Goal: Transaction & Acquisition: Purchase product/service

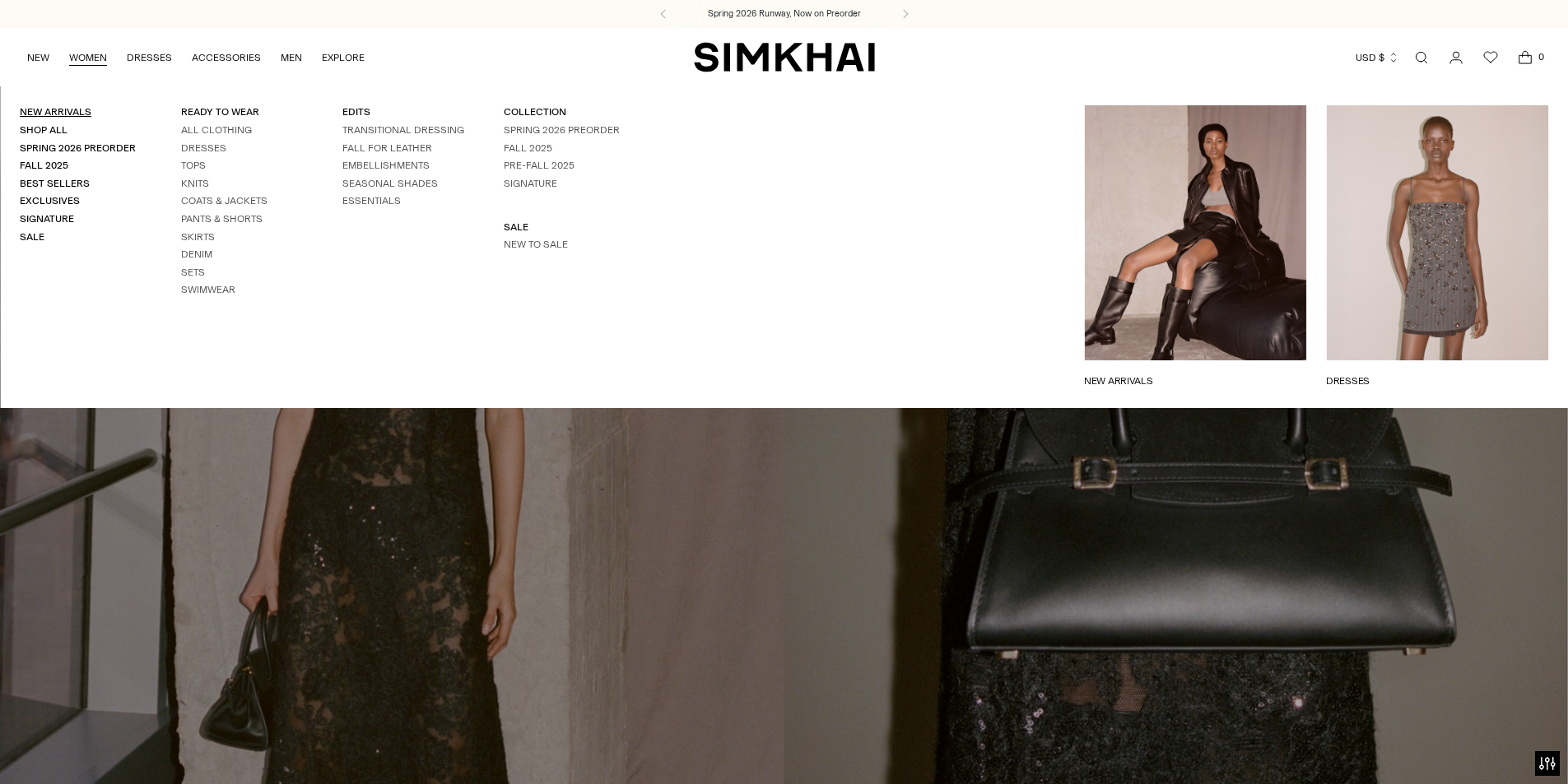
click at [73, 114] on link "New Arrivals" at bounding box center [55, 112] width 71 height 11
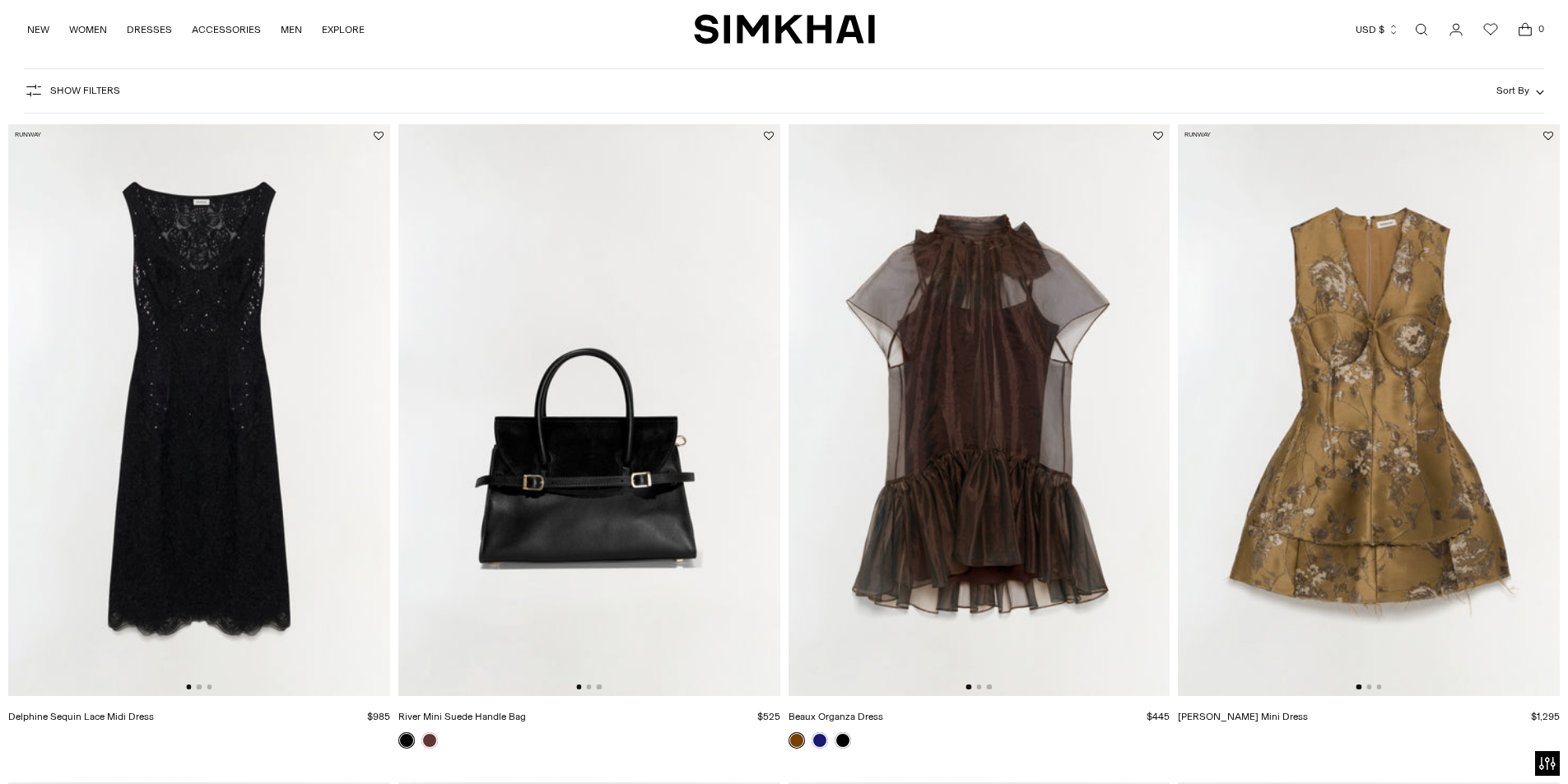
scroll to position [82, 0]
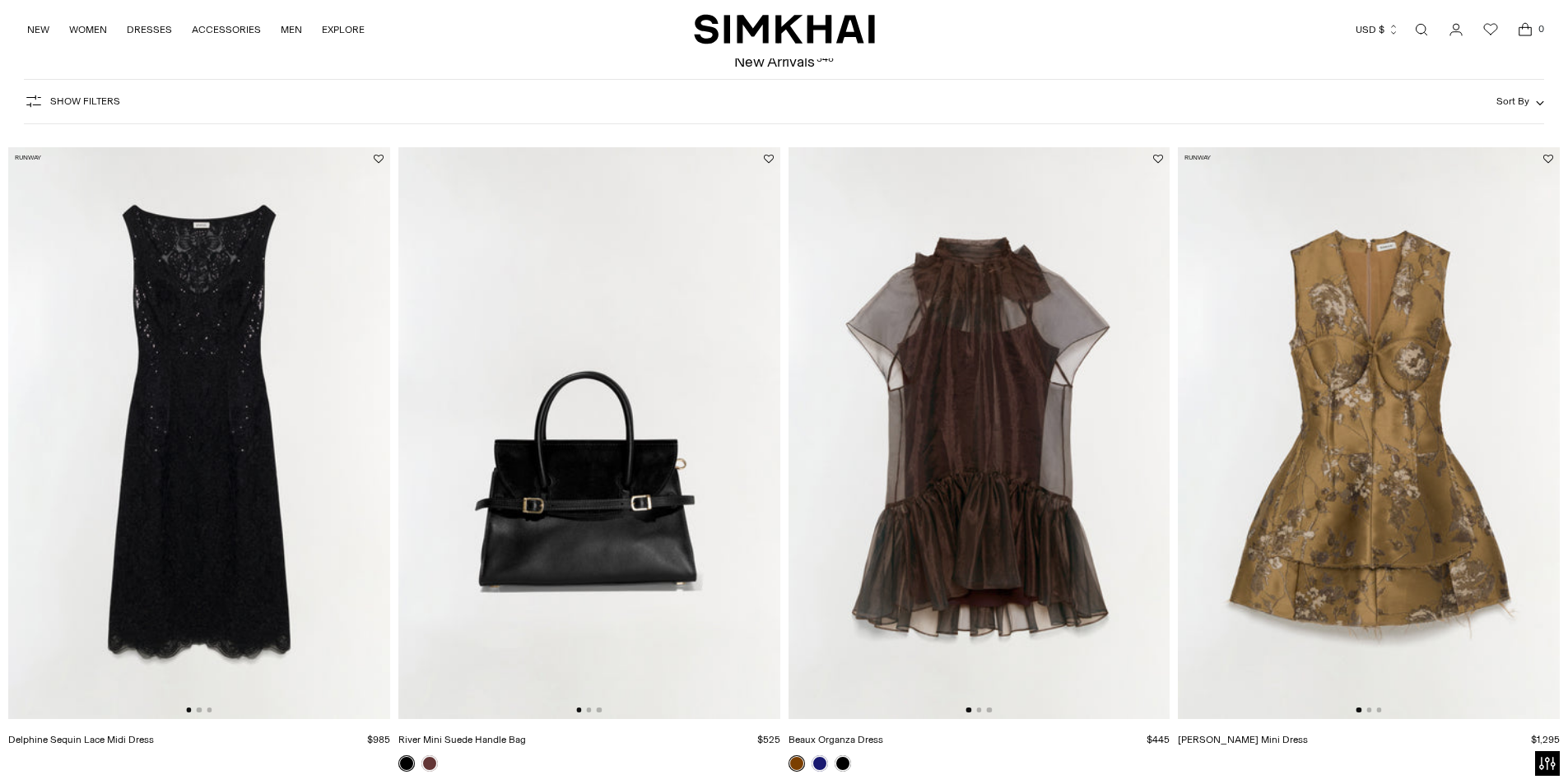
click at [1108, 539] on img at bounding box center [979, 433] width 382 height 572
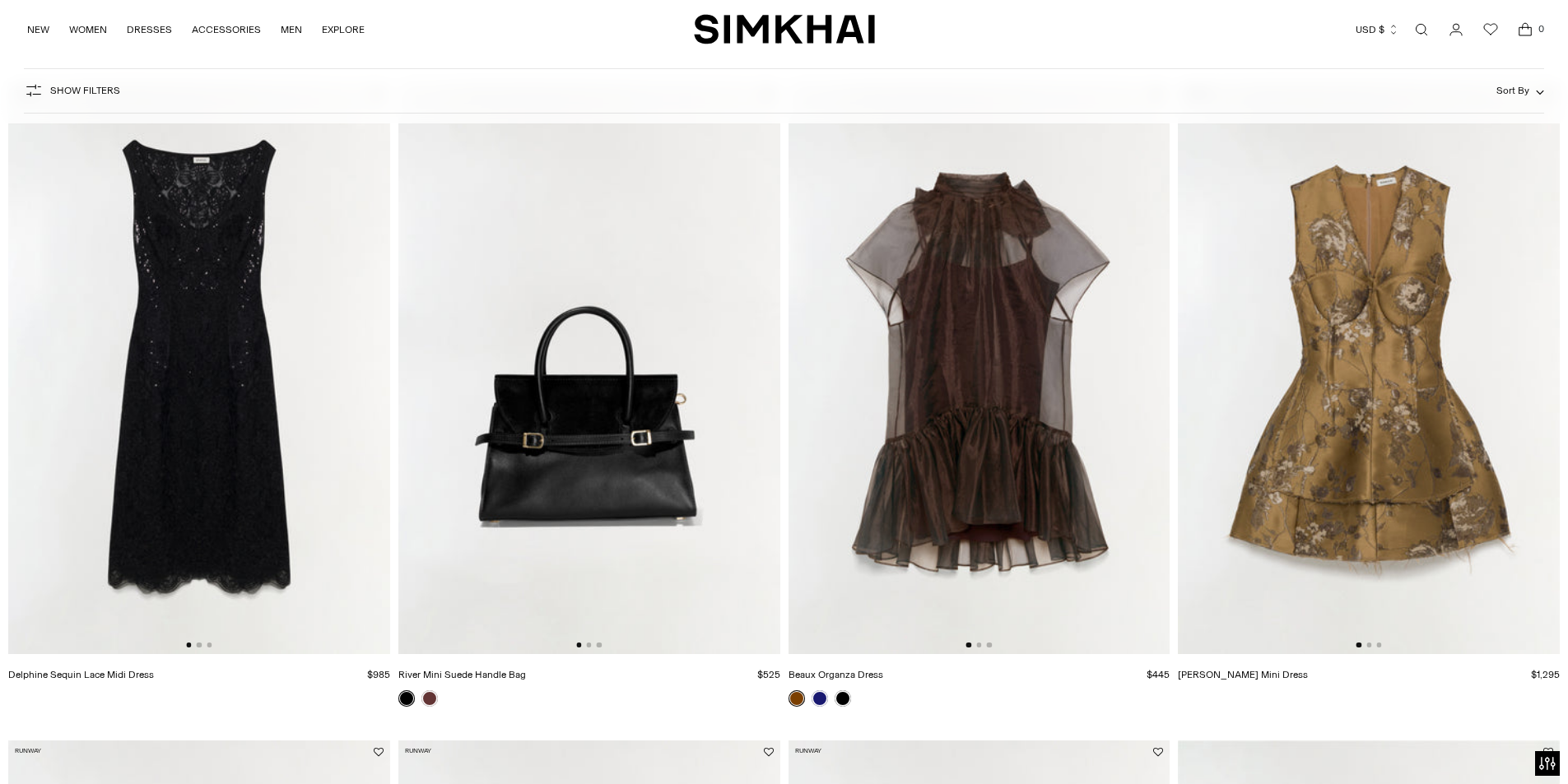
scroll to position [165, 0]
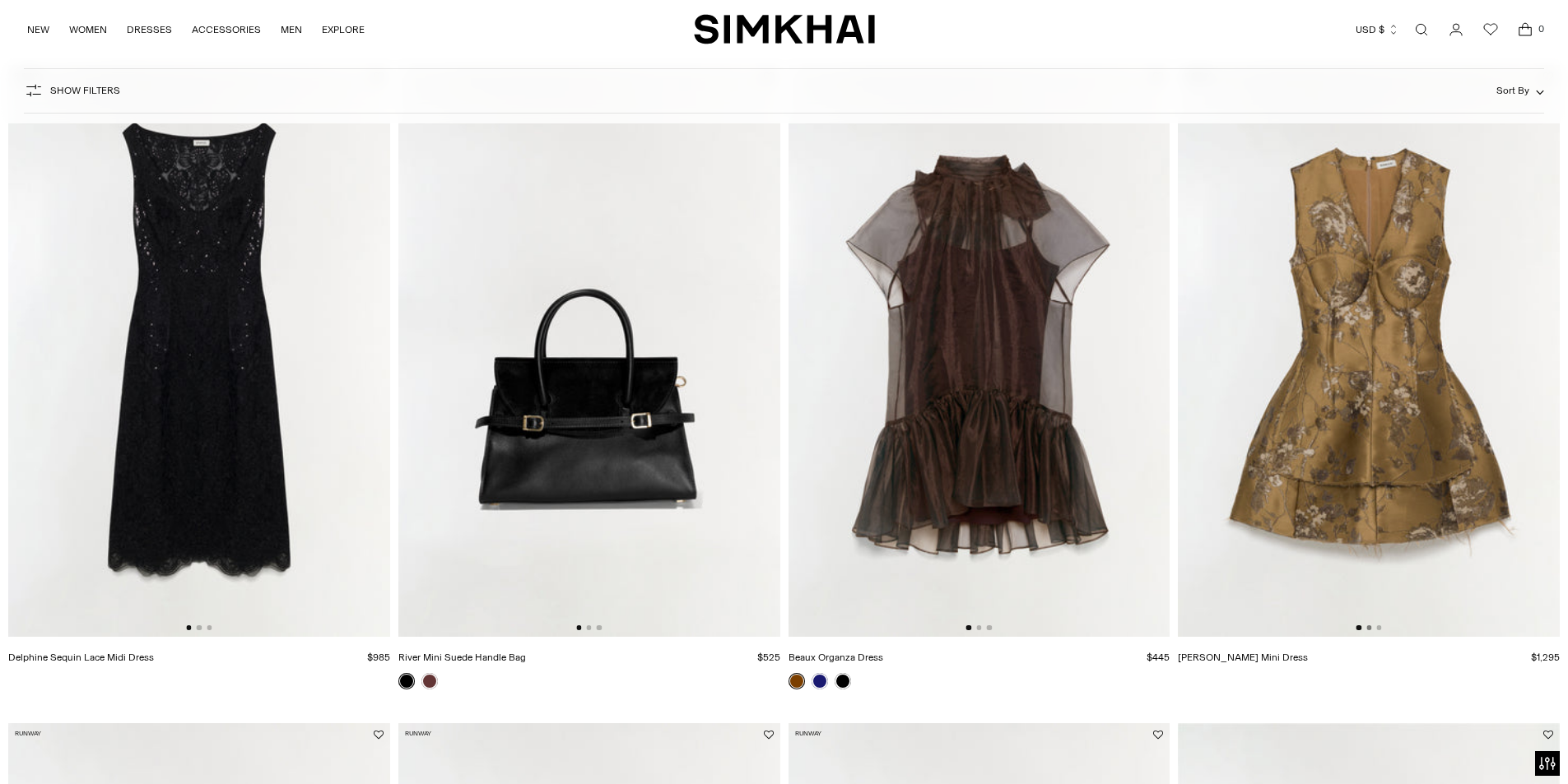
click at [1367, 626] on button "Go to slide 2" at bounding box center [1368, 627] width 5 height 5
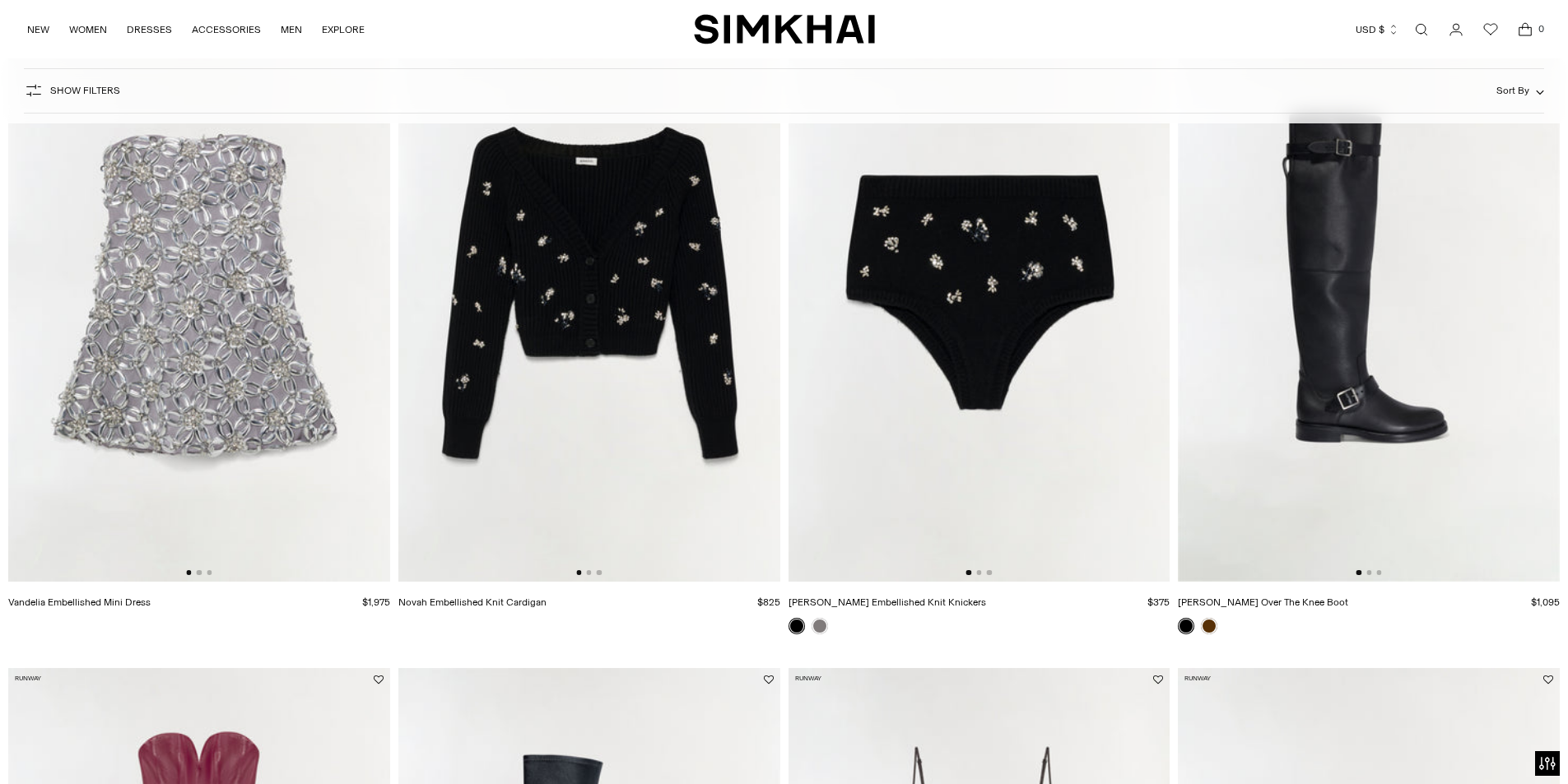
scroll to position [1480, 0]
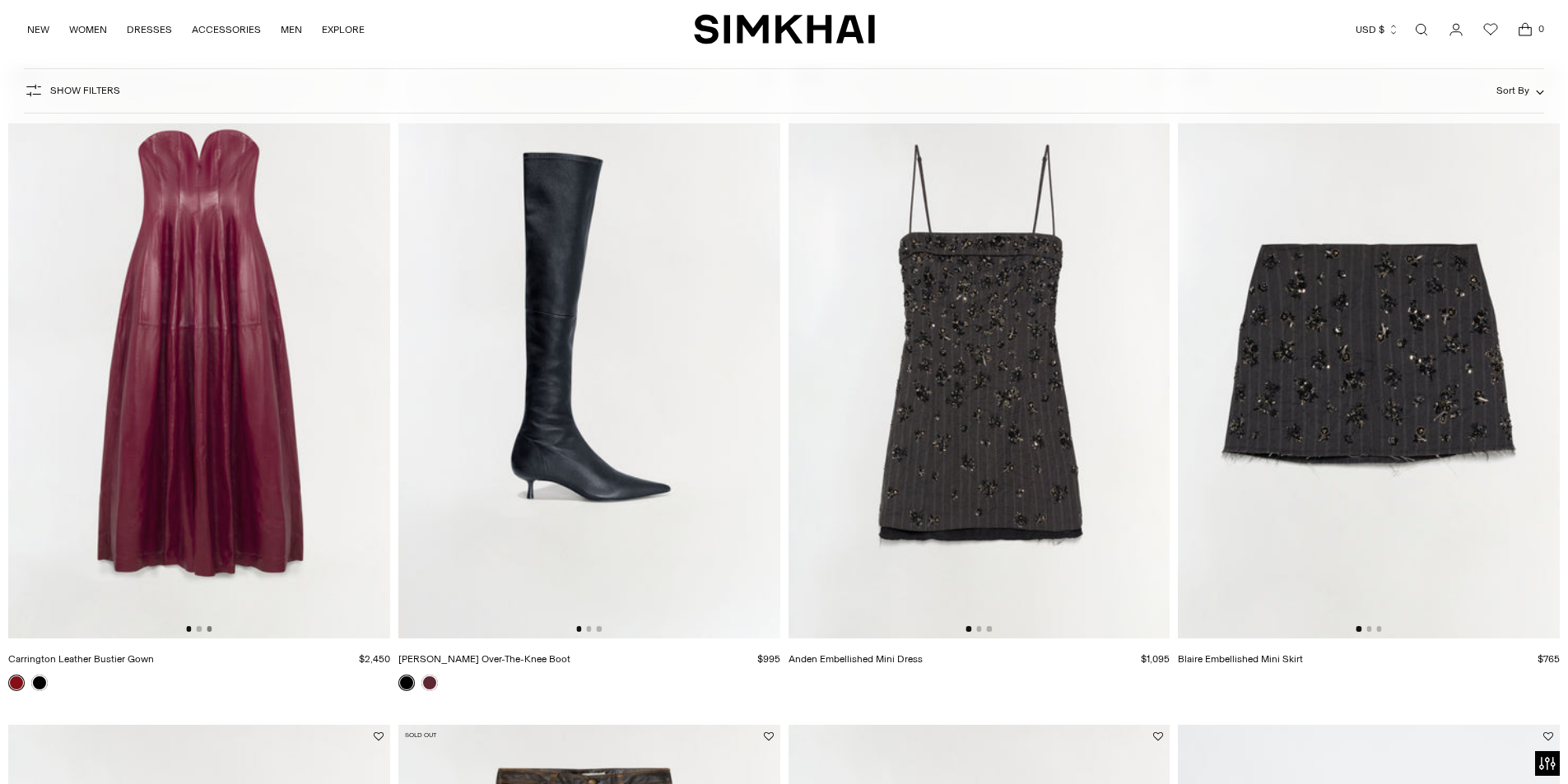
click at [210, 630] on button "Go to slide 3" at bounding box center [208, 628] width 5 height 5
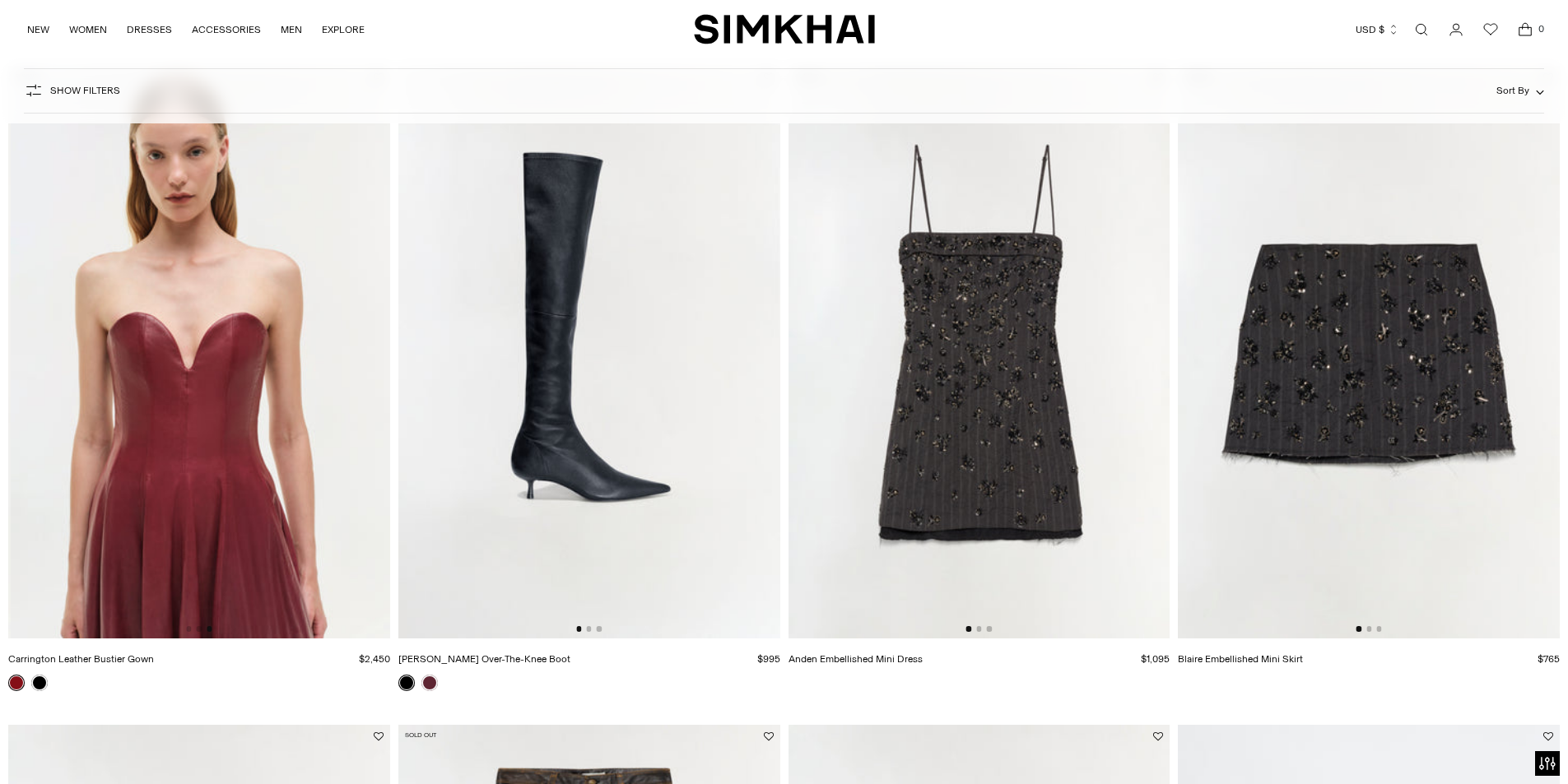
scroll to position [0, 763]
click at [981, 626] on div at bounding box center [979, 628] width 26 height 5
click at [980, 627] on button "Go to slide 2" at bounding box center [978, 628] width 5 height 5
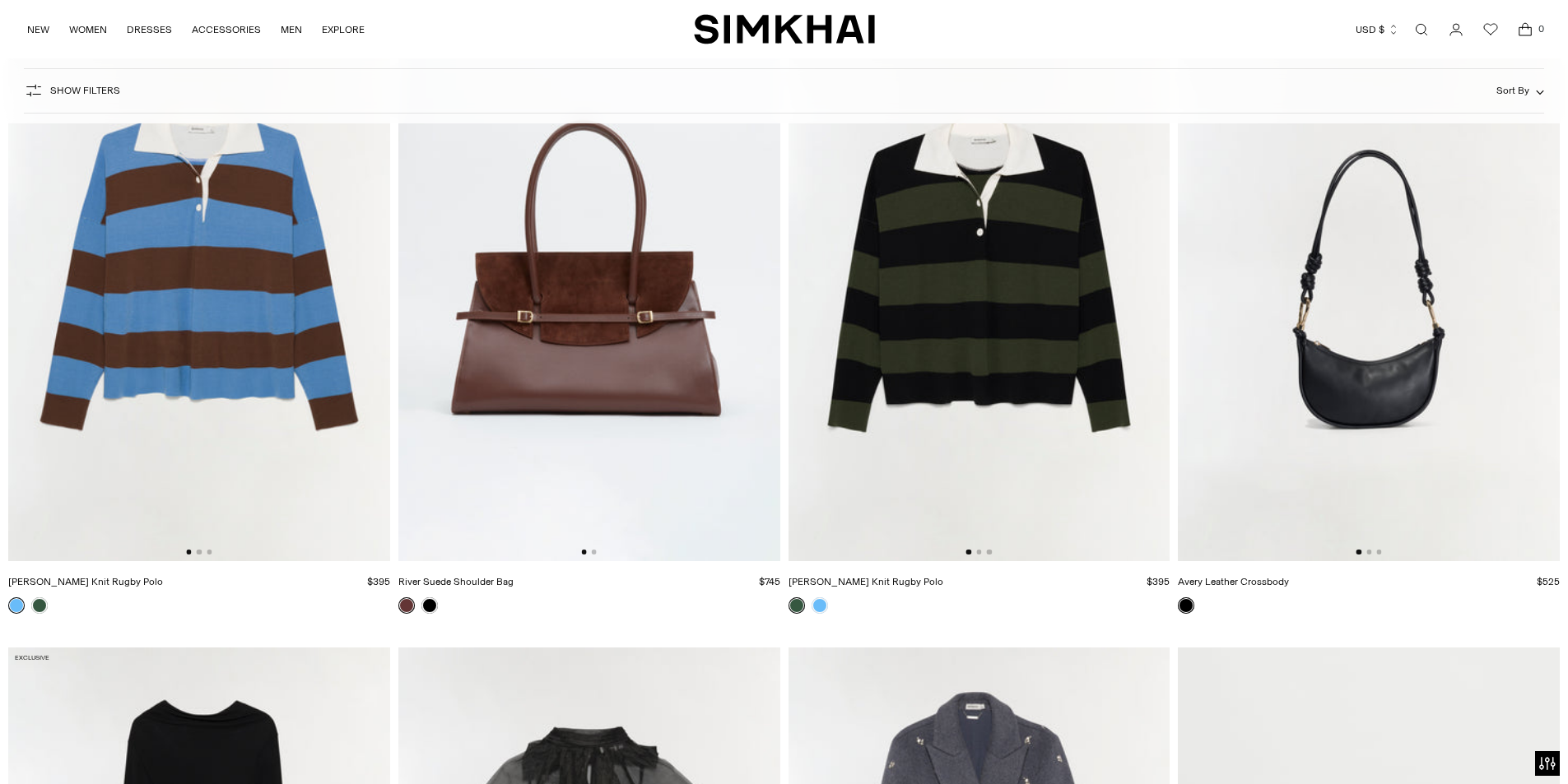
scroll to position [8718, 0]
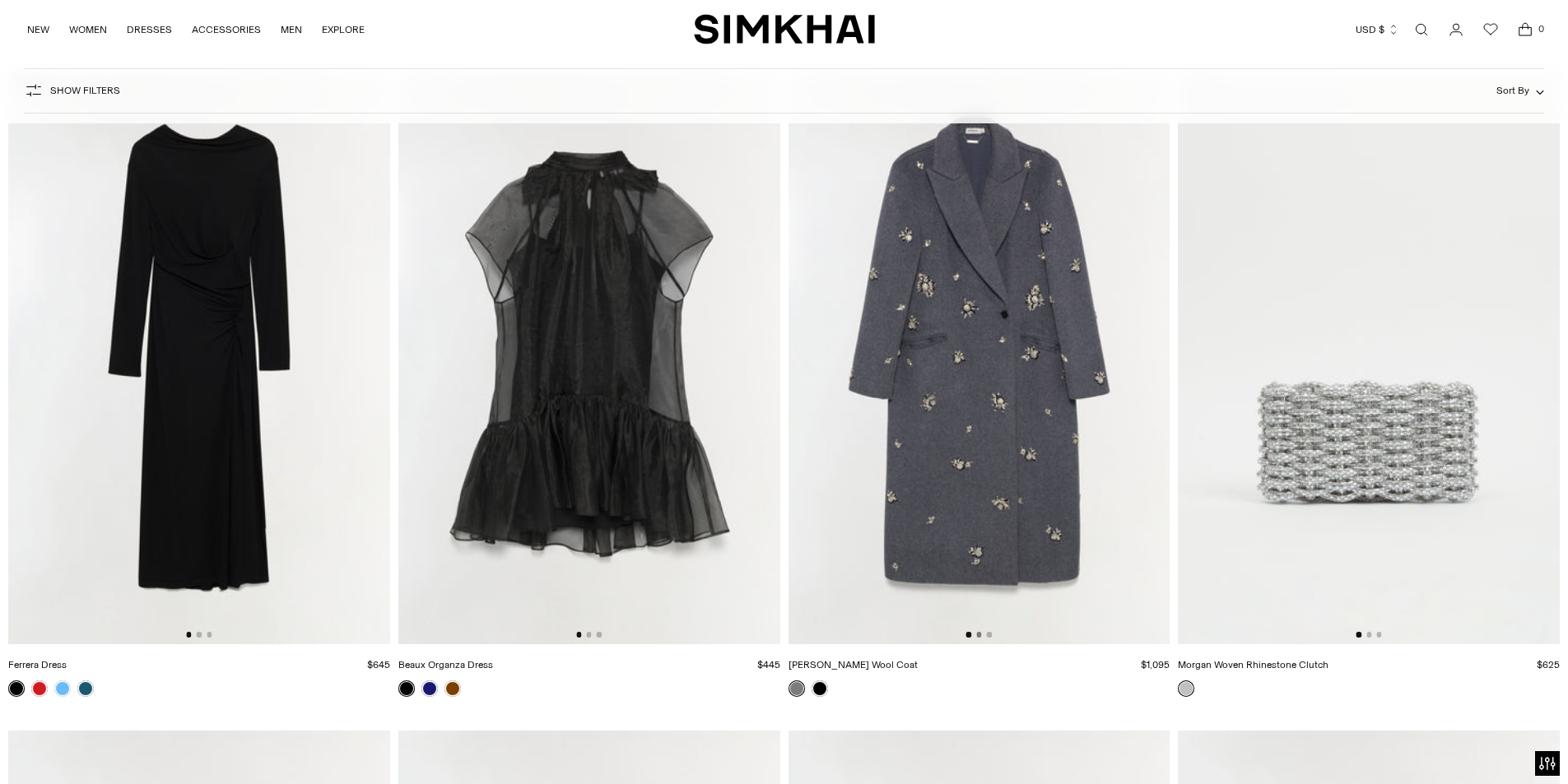
click at [979, 637] on button "Go to slide 2" at bounding box center [978, 633] width 5 height 5
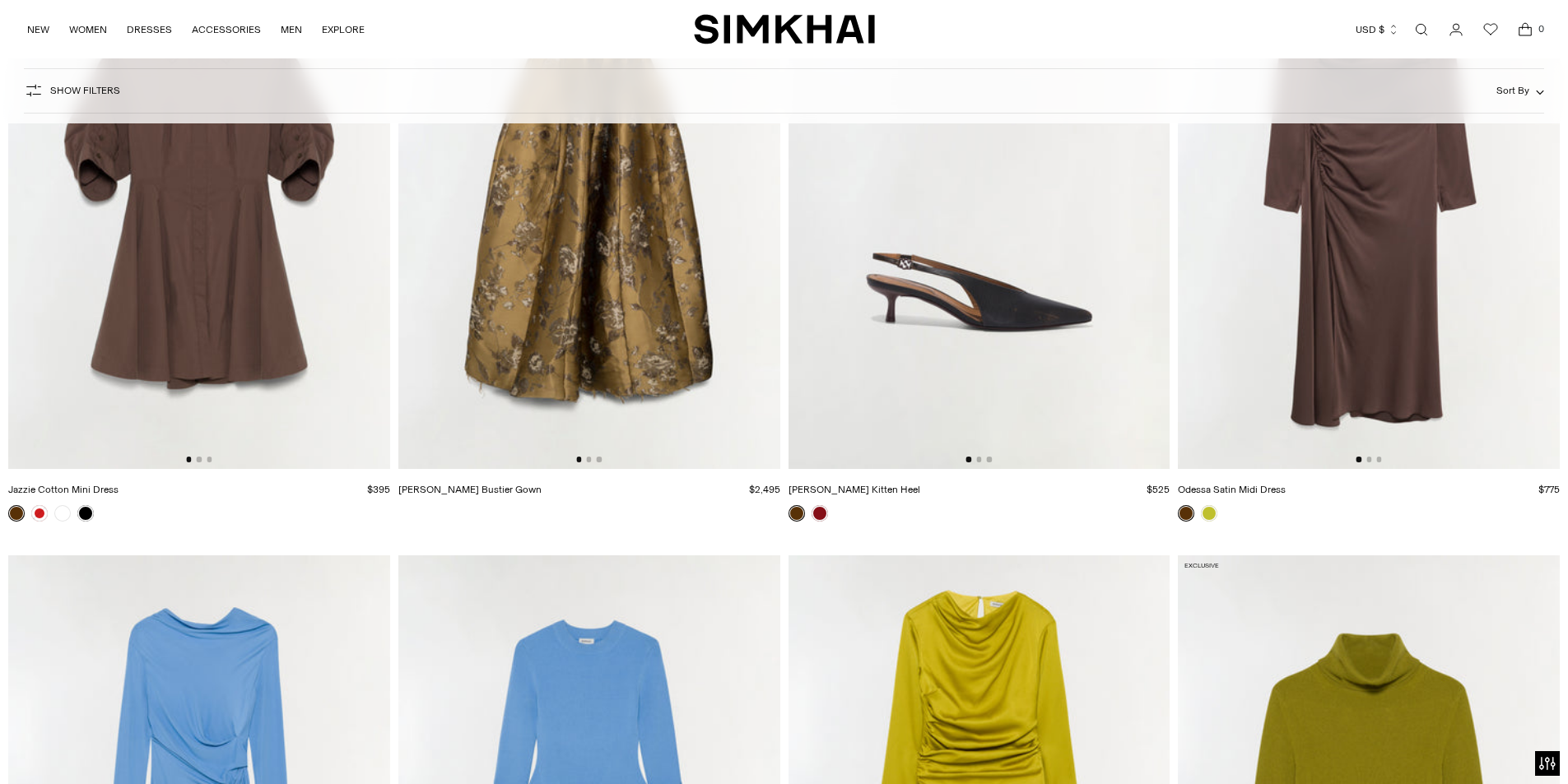
scroll to position [26403, 0]
